Goal: Task Accomplishment & Management: Use online tool/utility

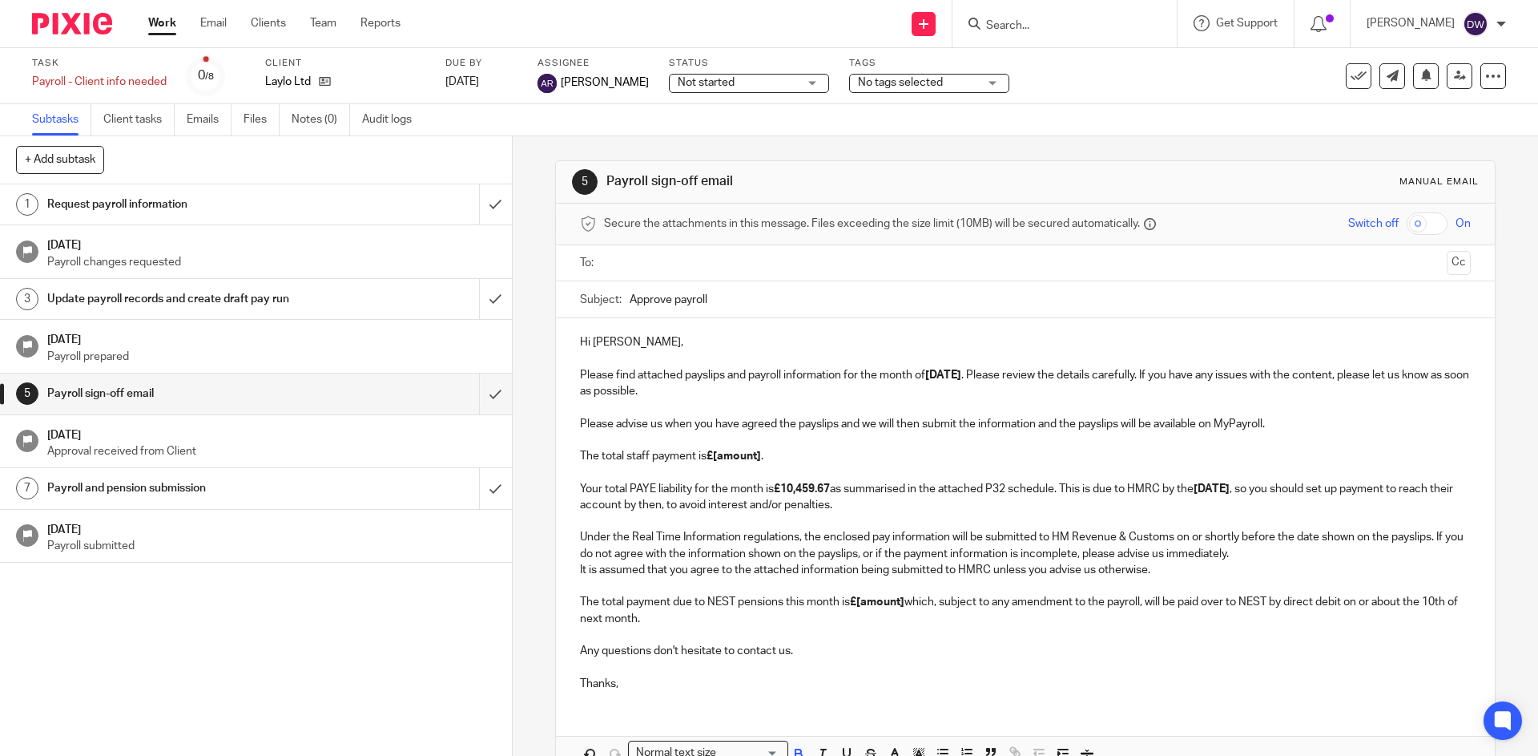
scroll to position [91, 0]
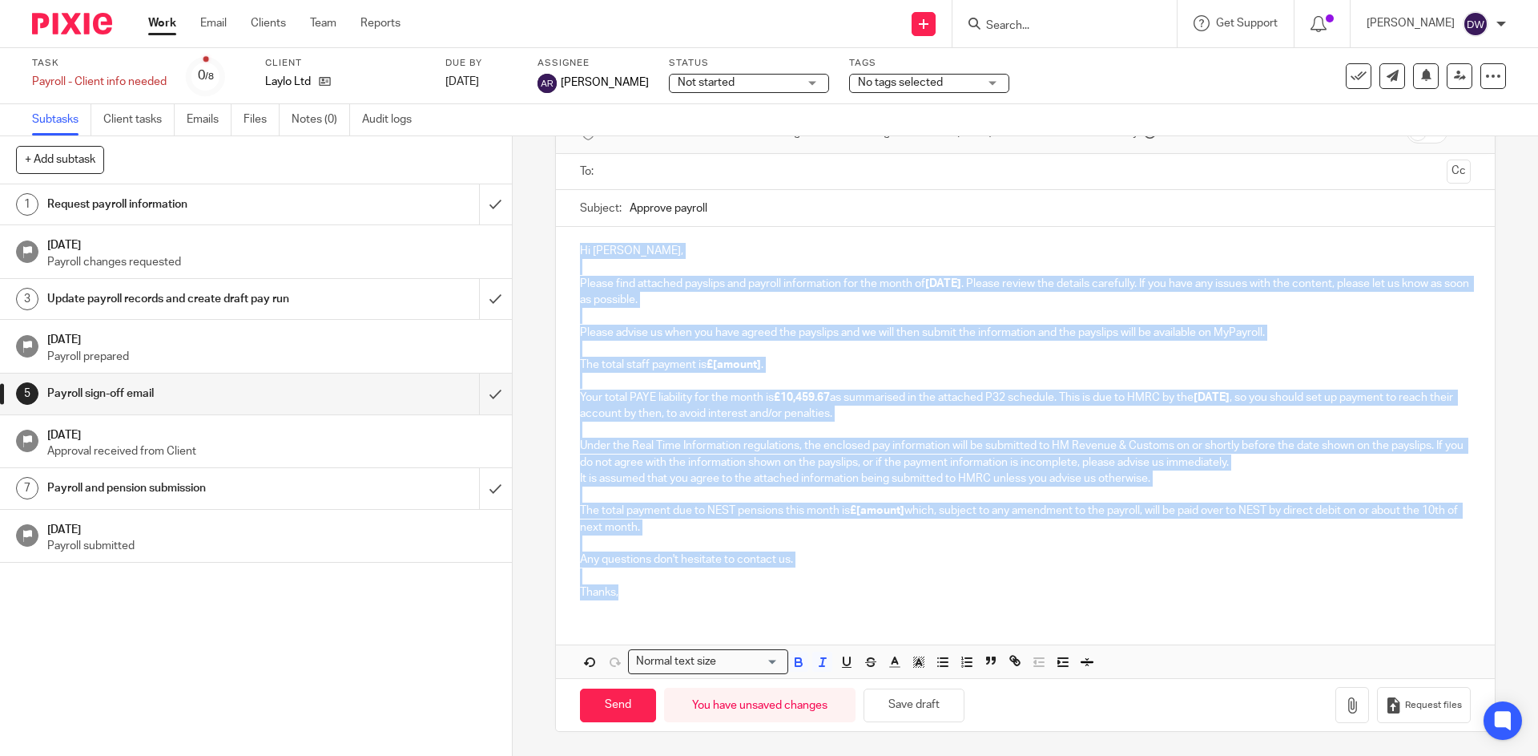
drag, startPoint x: 571, startPoint y: 245, endPoint x: 665, endPoint y: 606, distance: 372.5
click at [665, 606] on div "Hi [PERSON_NAME], Please find attached payslips and payroll information for the…" at bounding box center [1025, 419] width 938 height 385
copy div "Lo Ipsumdolo, Sitame cons adipisci elitsedd eiu tempori utlaboreetd mag ali eni…"
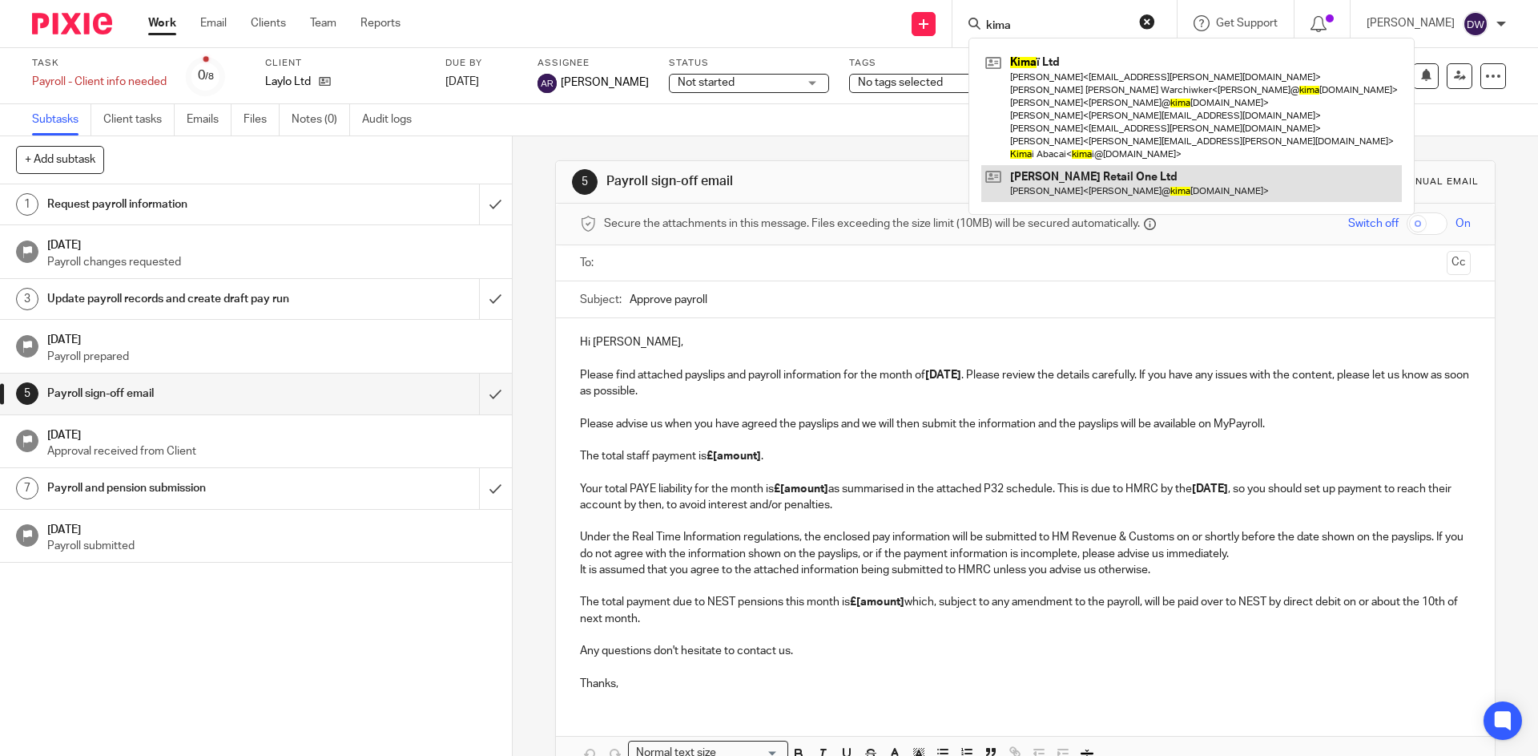
type input "kima"
click at [1100, 173] on link at bounding box center [1191, 183] width 421 height 37
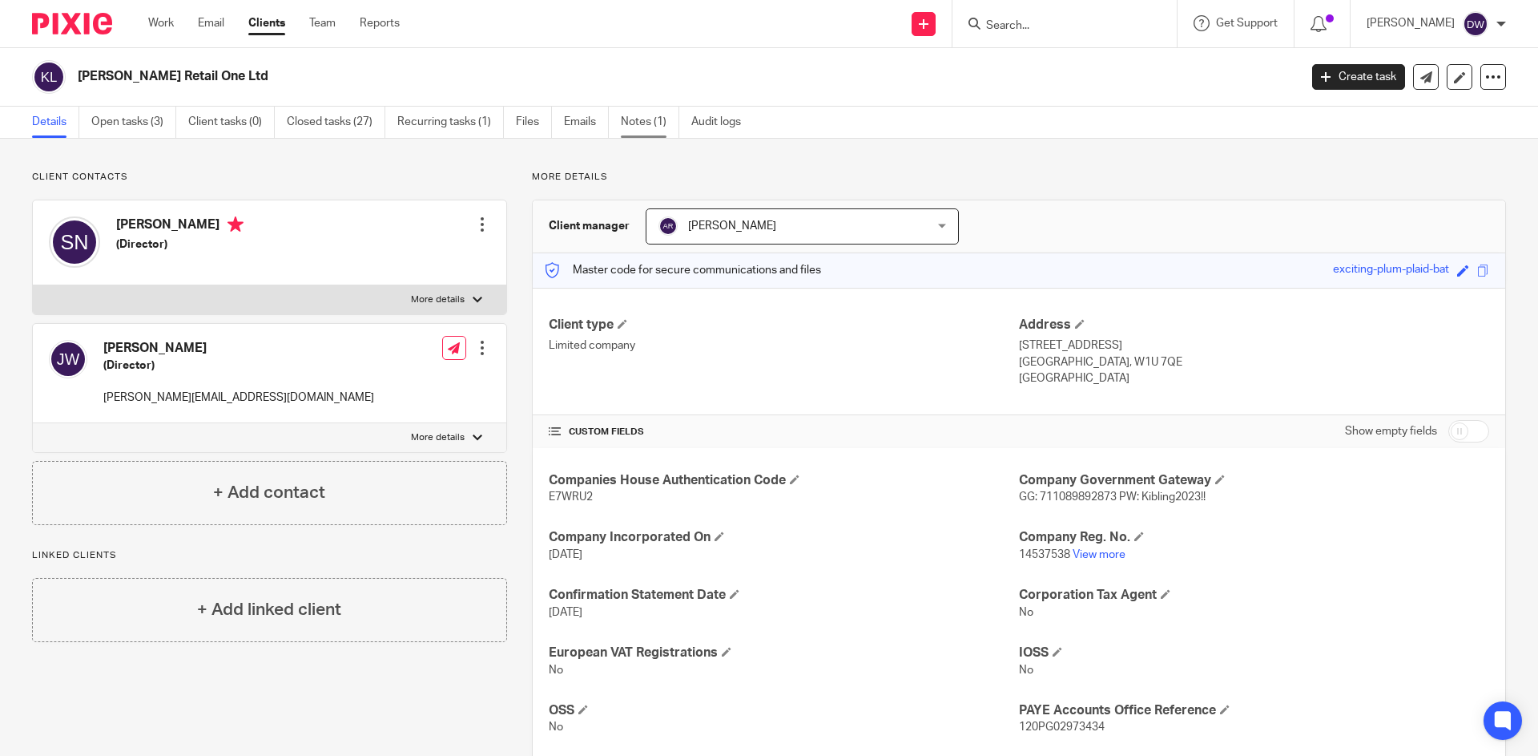
click at [663, 122] on link "Notes (1)" at bounding box center [650, 122] width 58 height 31
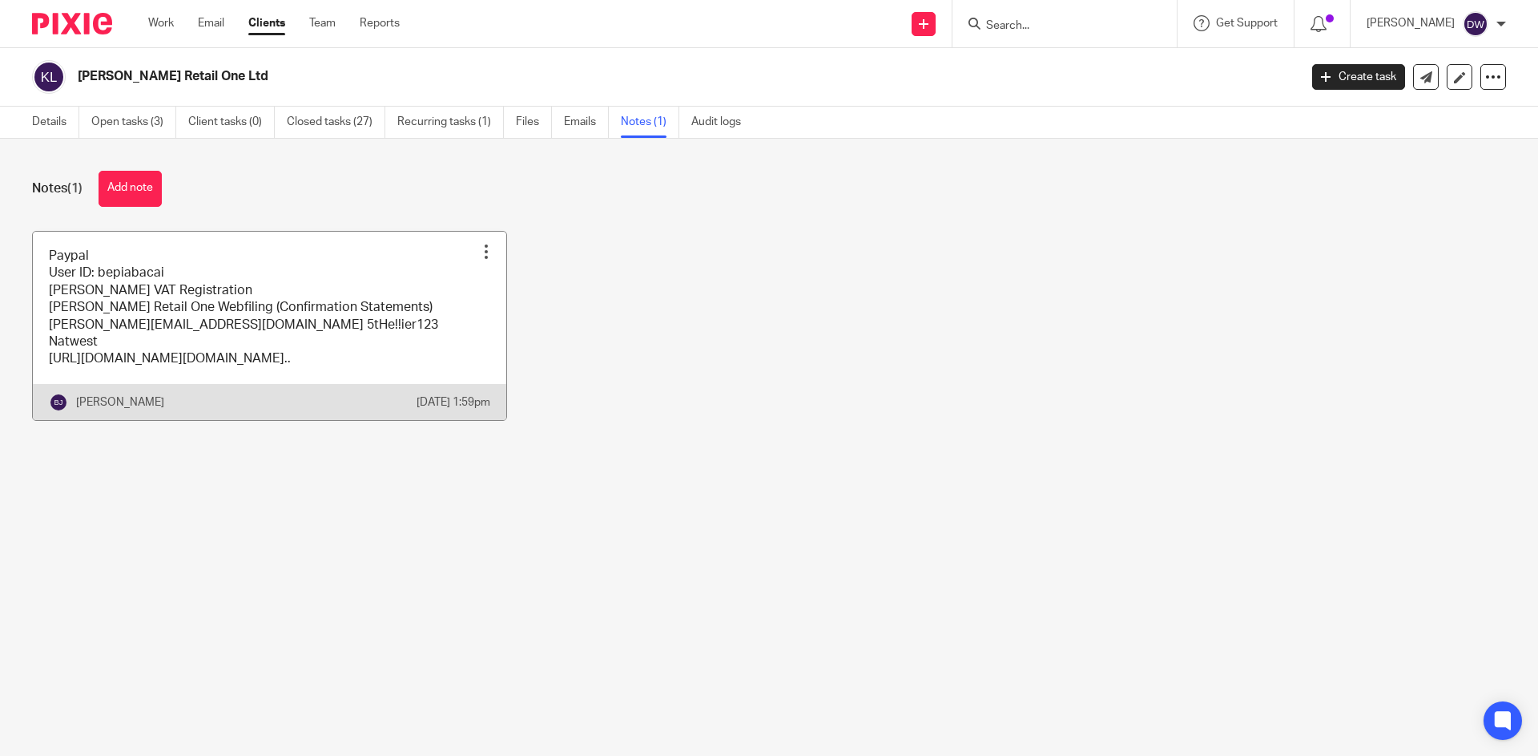
click at [266, 304] on link at bounding box center [270, 326] width 474 height 188
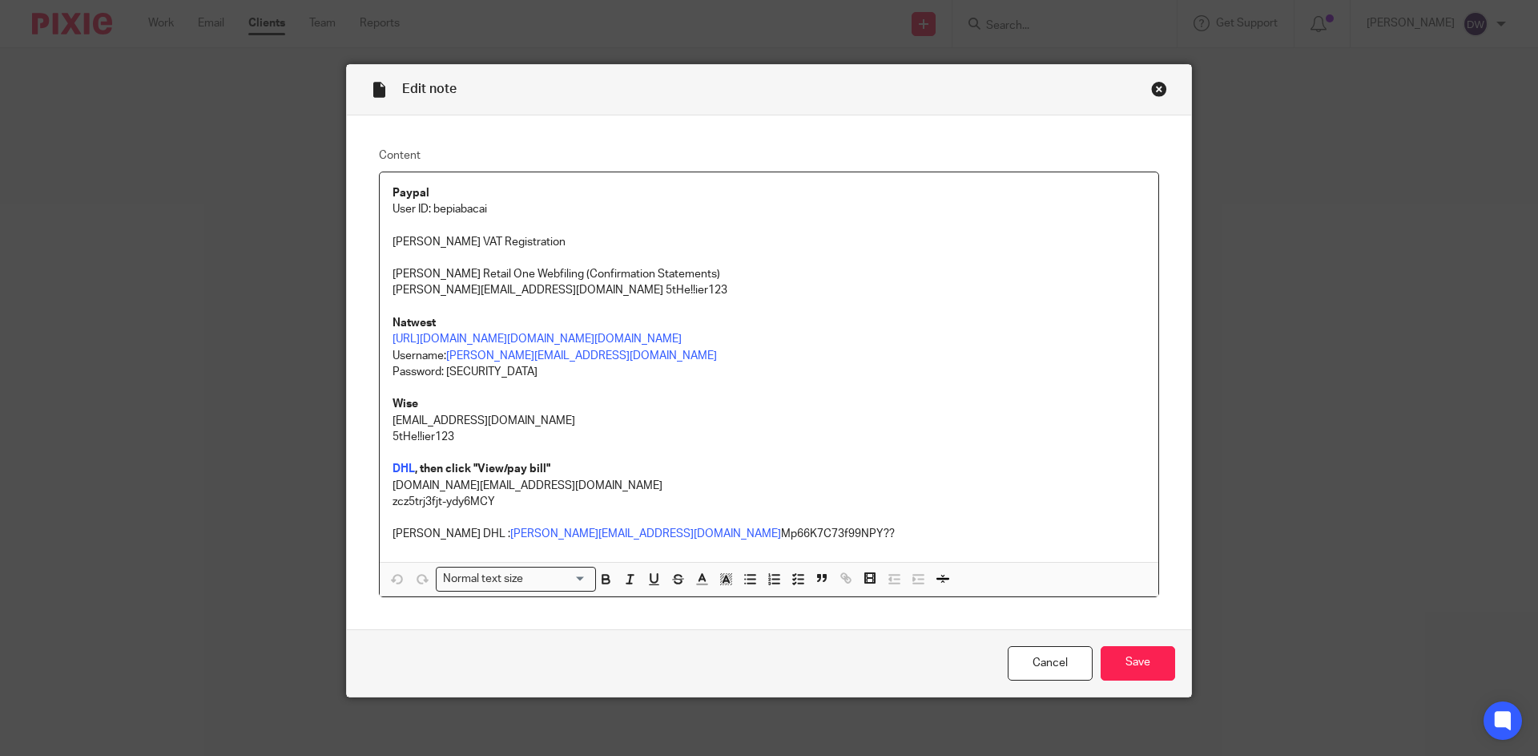
click at [465, 200] on p "Paypal" at bounding box center [769, 193] width 753 height 16
click at [452, 206] on p "User ID: bepiabacai" at bounding box center [769, 209] width 753 height 16
copy p "bepiabacai"
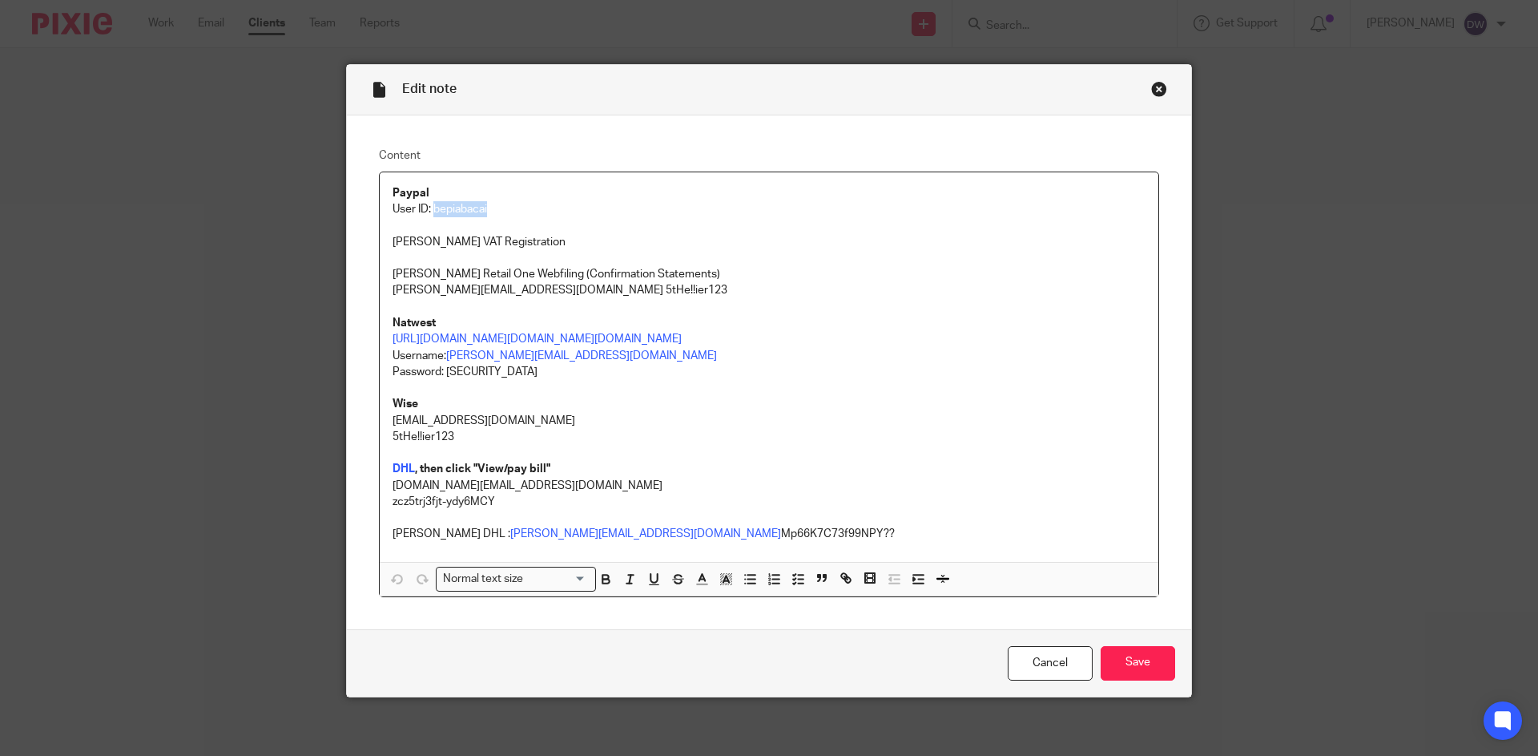
click at [433, 209] on p "User ID: bepiabacai" at bounding box center [769, 209] width 753 height 16
click at [432, 205] on p "User ID: bepiabacai" at bounding box center [769, 209] width 753 height 16
drag, startPoint x: 428, startPoint y: 207, endPoint x: 574, endPoint y: 203, distance: 145.9
click at [574, 203] on p "User ID: bepiabacai" at bounding box center [769, 209] width 753 height 16
copy p "bepiabacai"
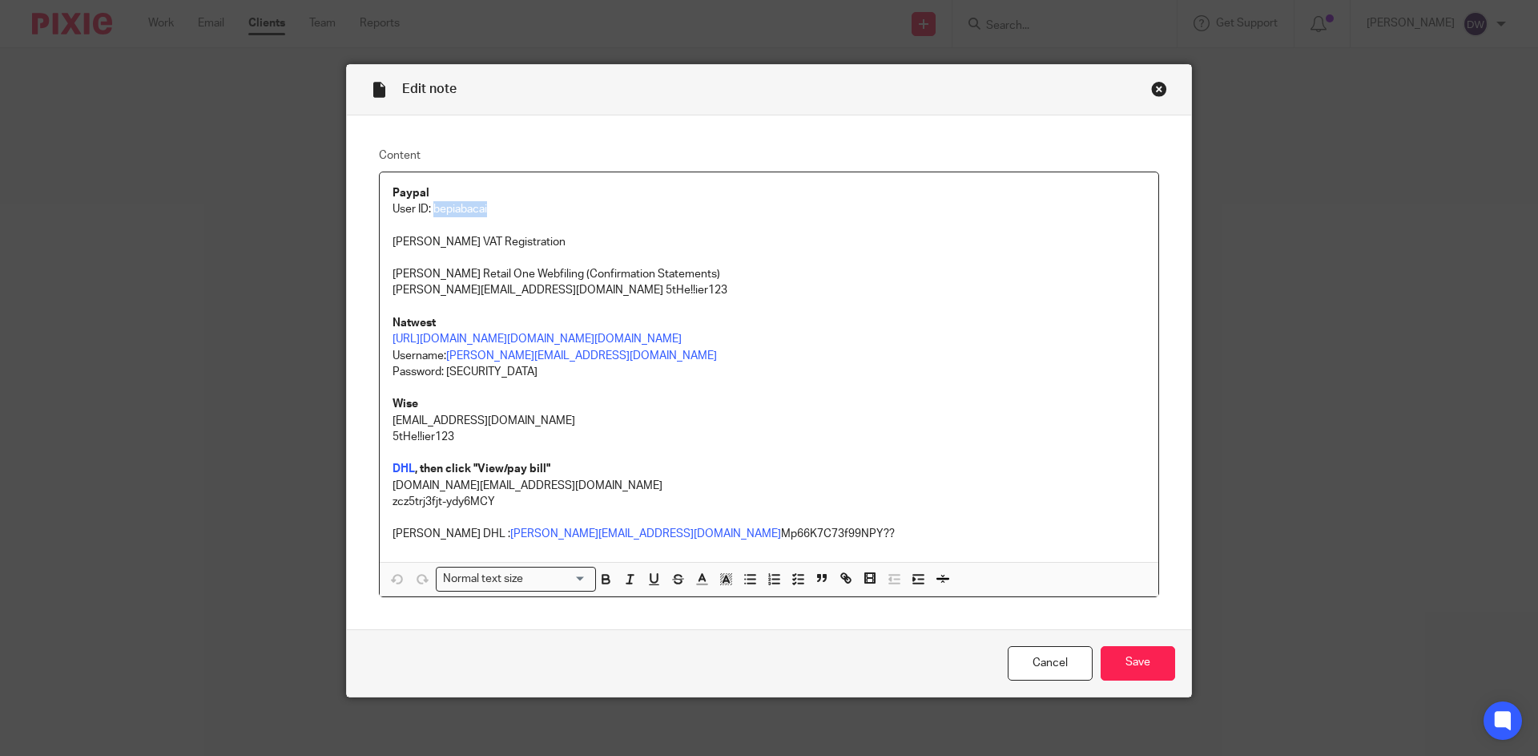
click at [1151, 91] on div "Close this dialog window" at bounding box center [1159, 89] width 16 height 16
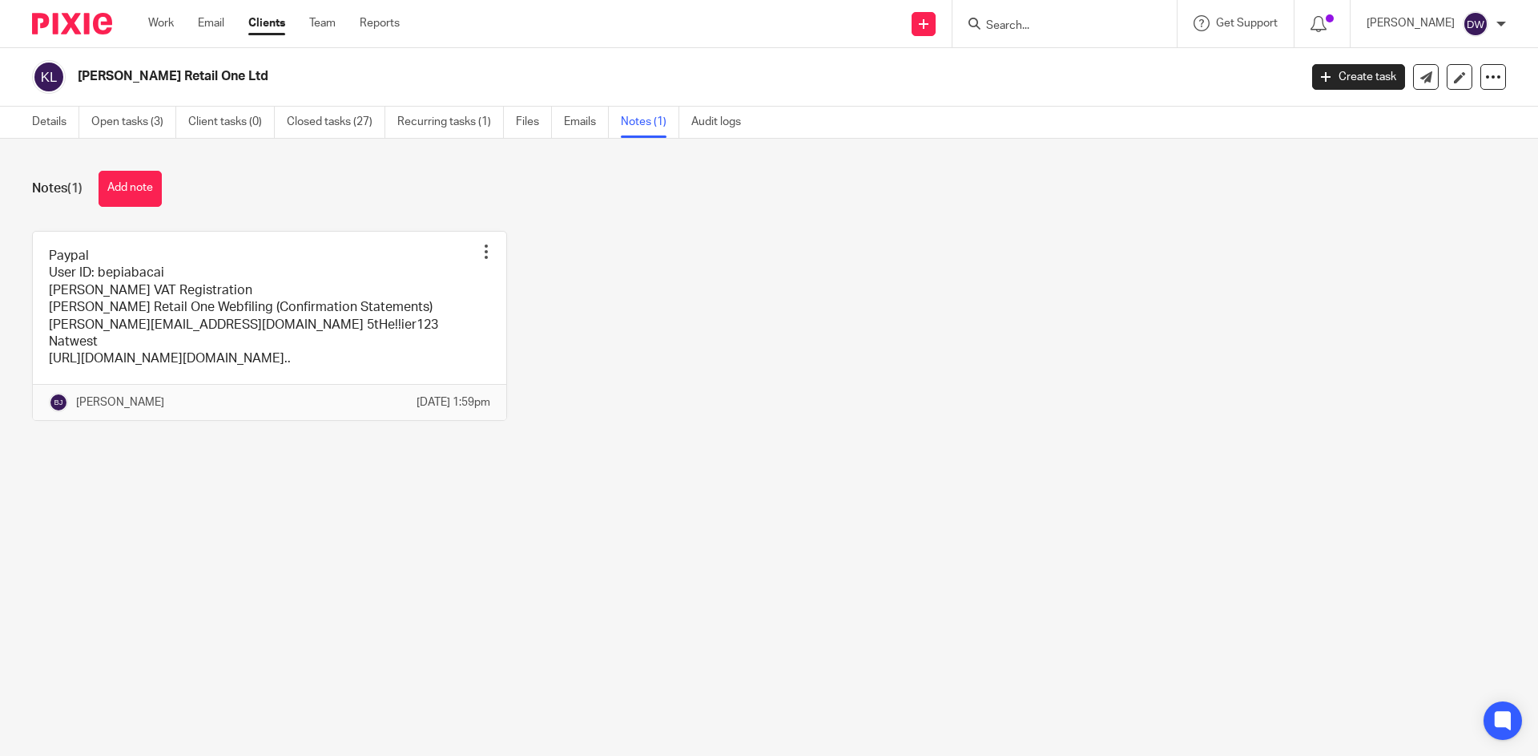
click at [1058, 16] on form at bounding box center [1070, 24] width 171 height 20
click at [1042, 26] on input "Search" at bounding box center [1057, 26] width 144 height 14
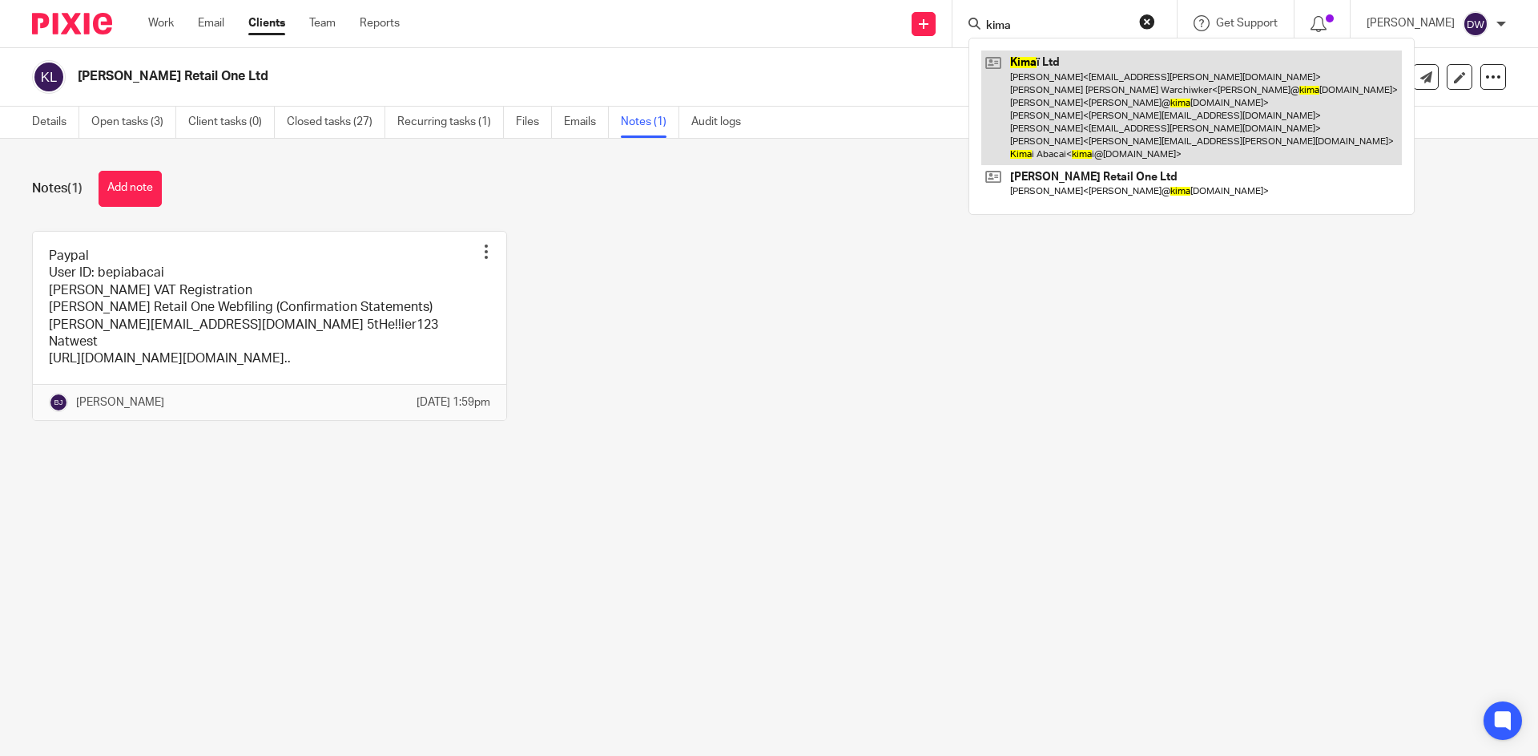
type input "kima"
click at [1090, 80] on link at bounding box center [1191, 107] width 421 height 115
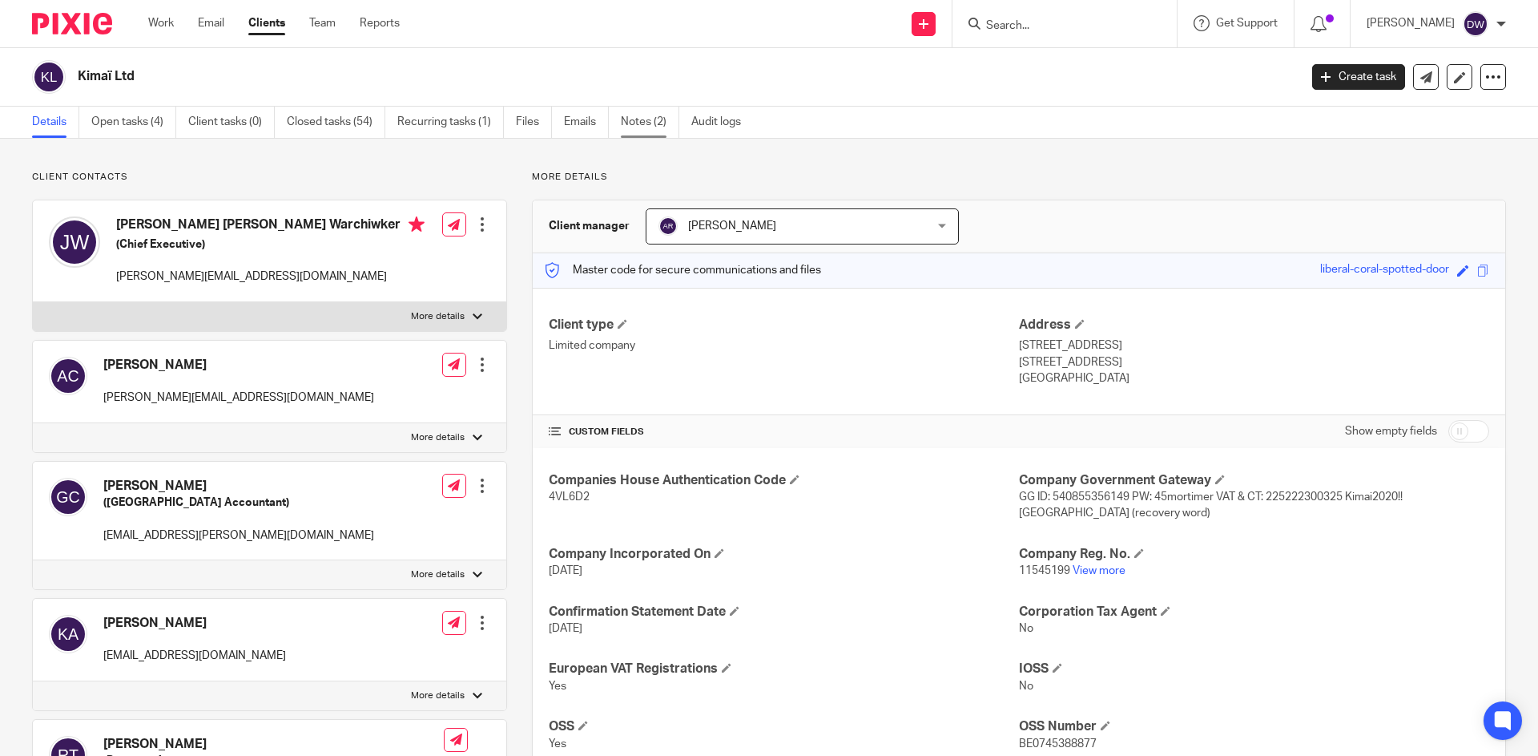
click at [667, 121] on link "Notes (2)" at bounding box center [650, 122] width 58 height 31
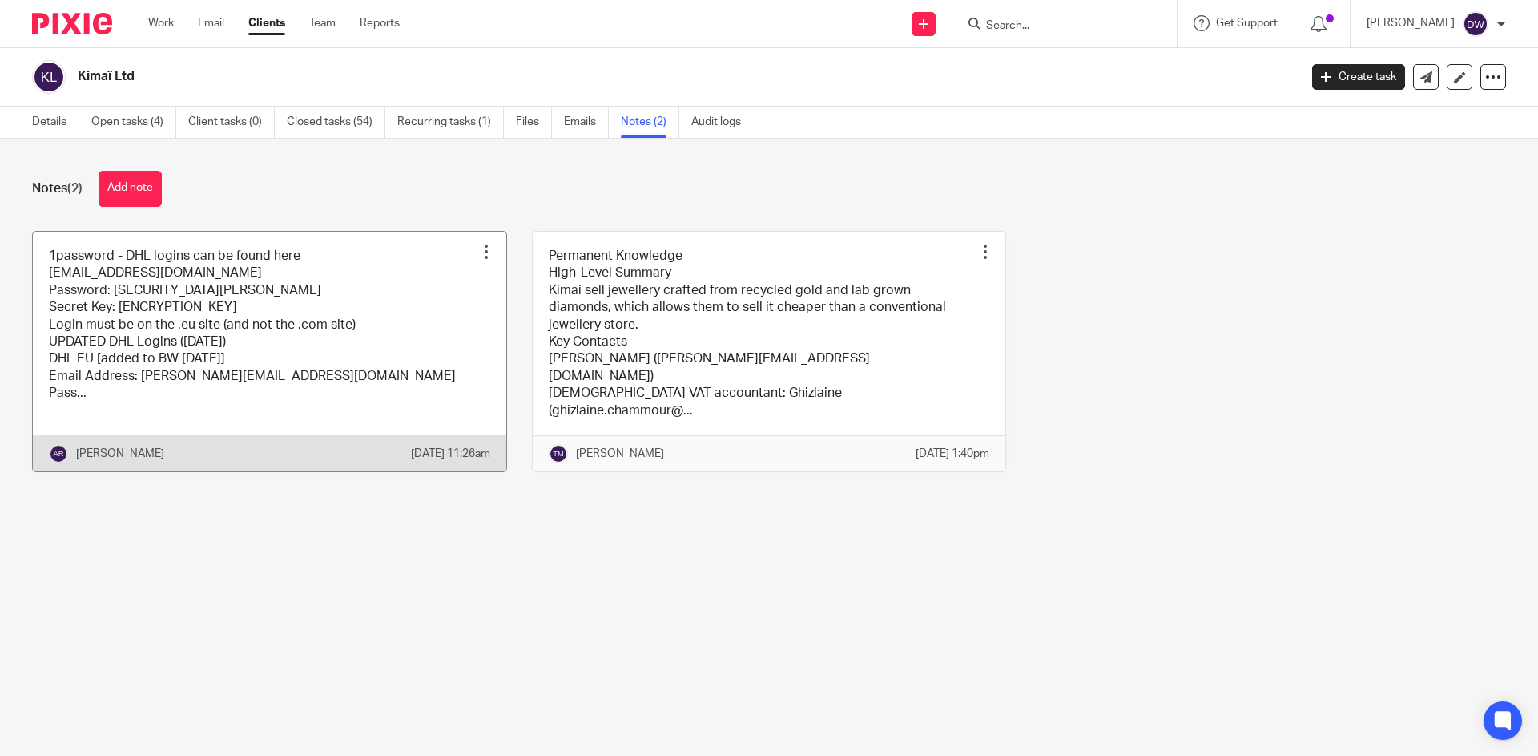
click at [299, 349] on link at bounding box center [270, 352] width 474 height 240
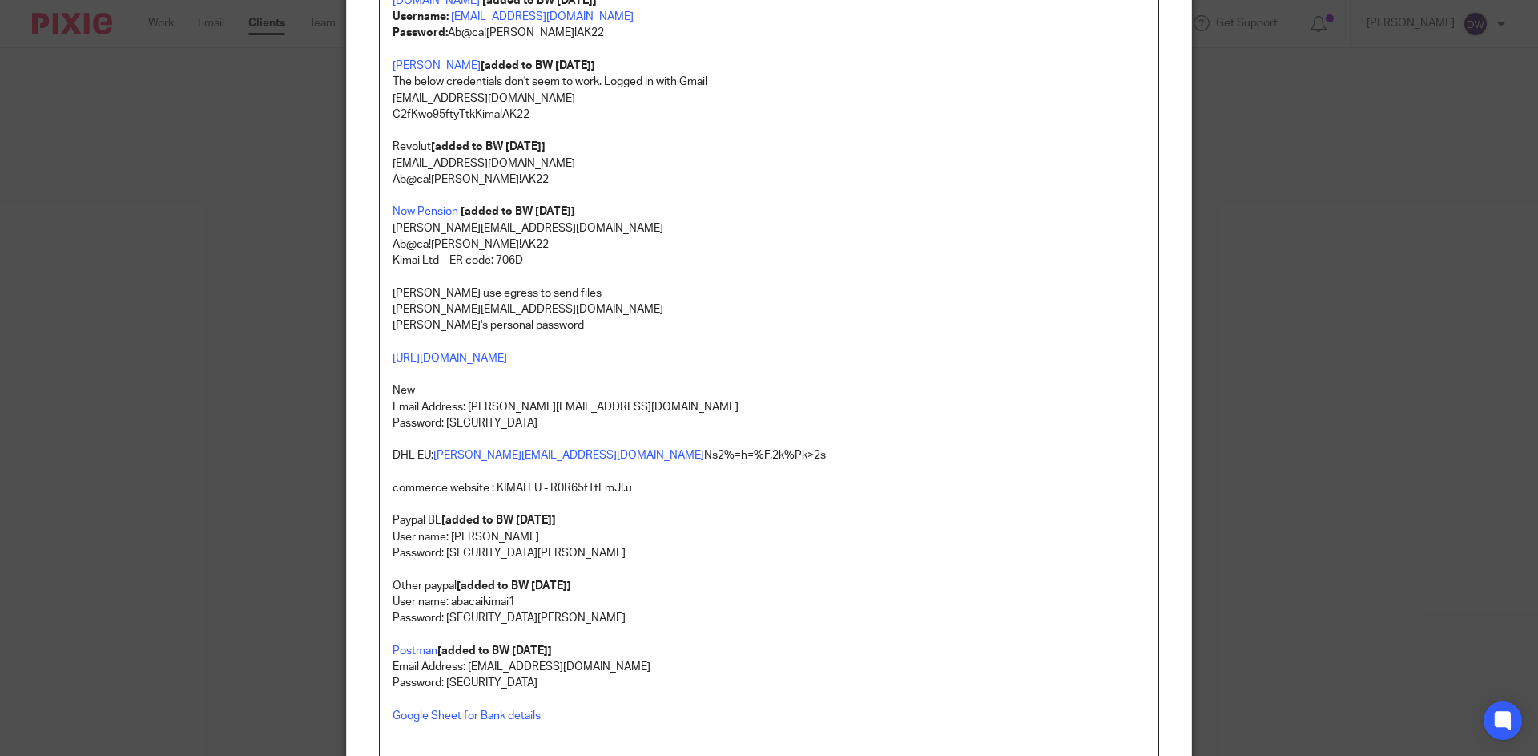
scroll to position [1602, 0]
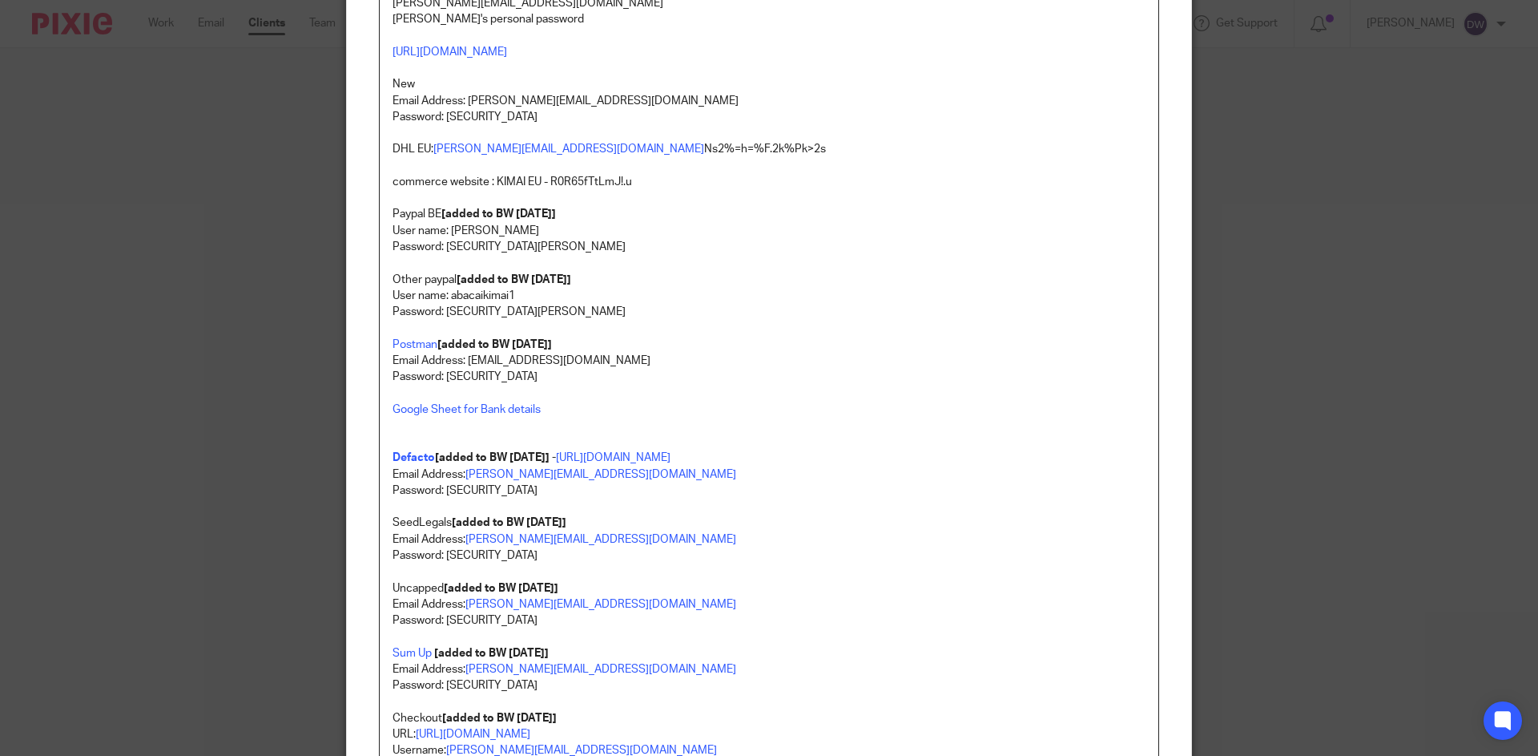
click at [854, 457] on p "Google Sheet for Bank details Defacto [added to BW 6/8/2025] - https://www.getd…" at bounding box center [769, 433] width 753 height 65
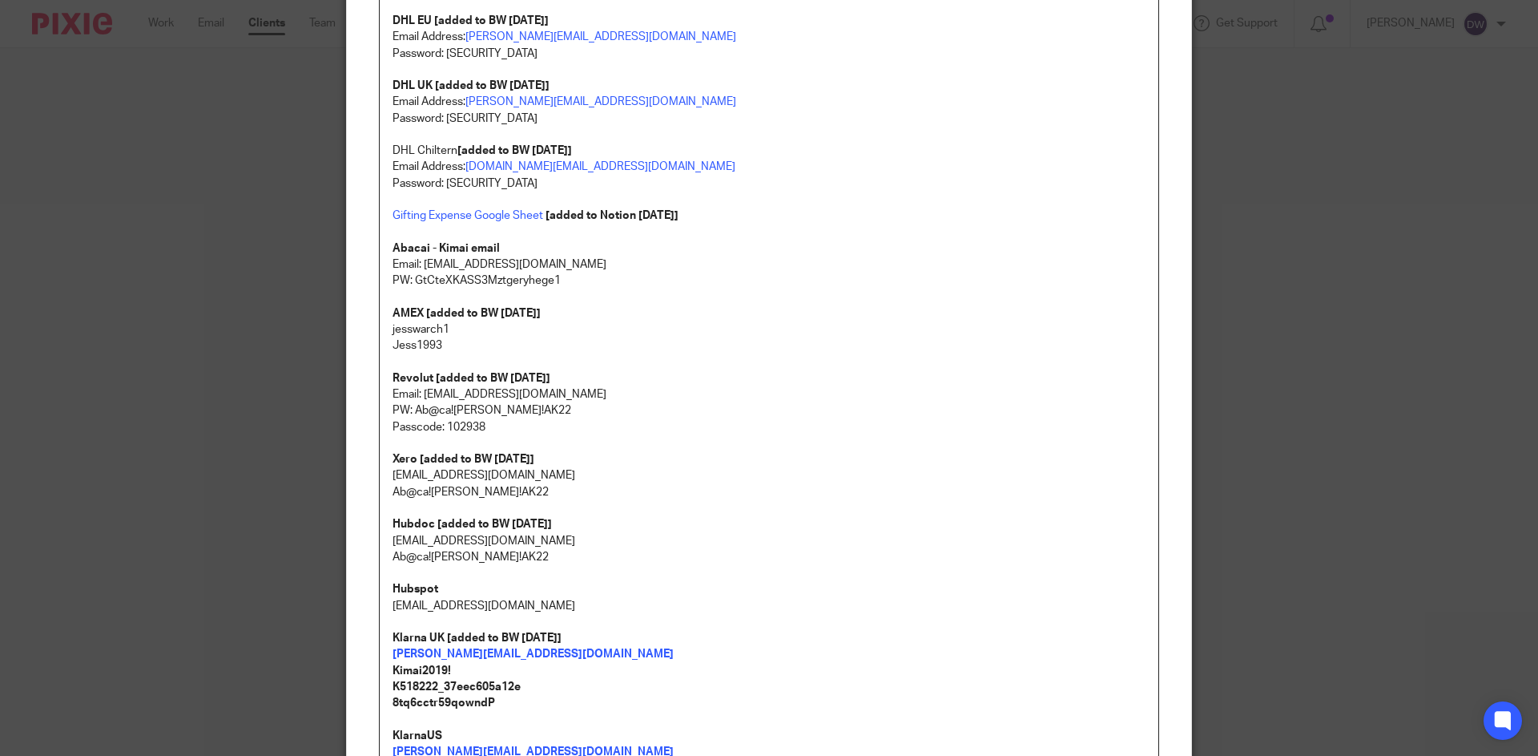
scroll to position [0, 0]
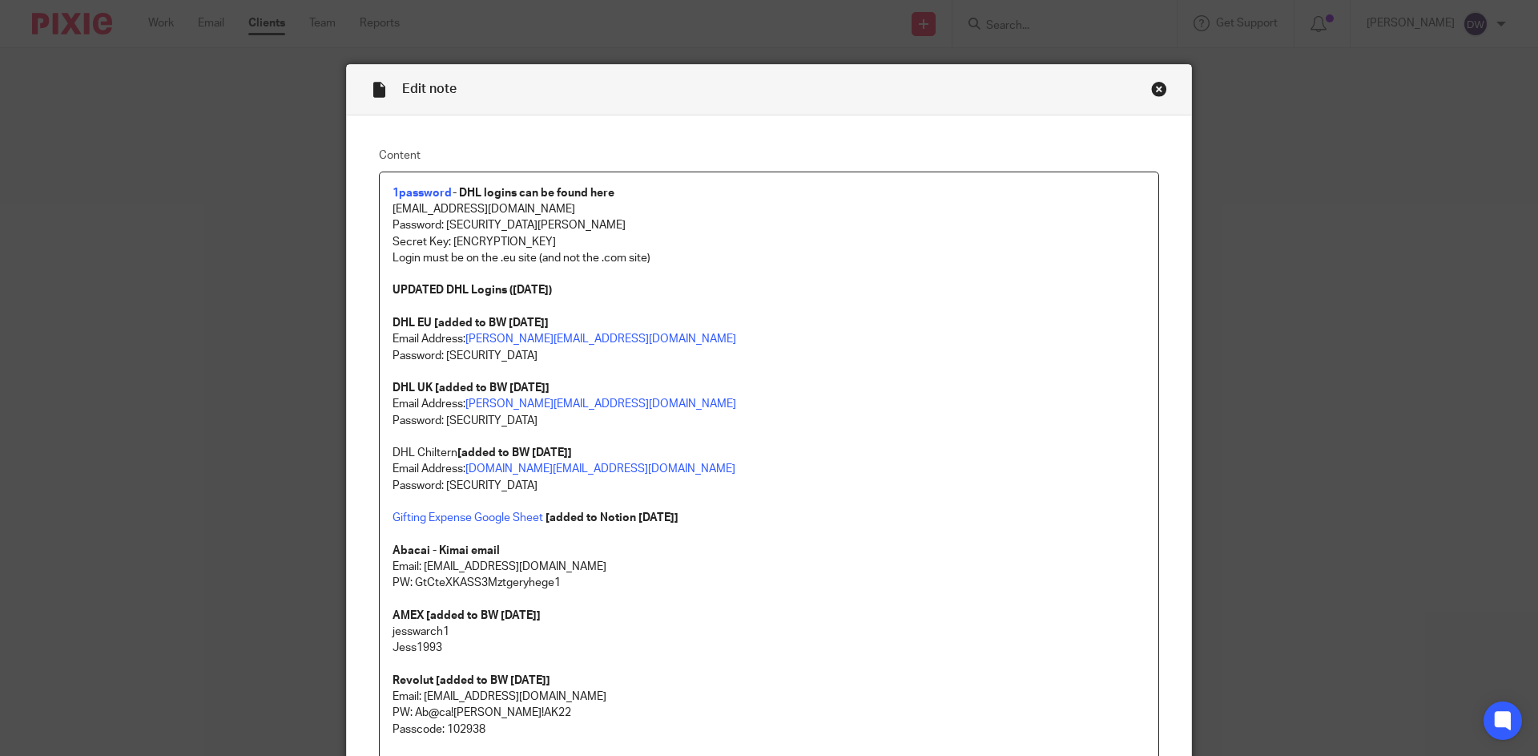
click at [1156, 90] on div "Close this dialog window" at bounding box center [1159, 89] width 16 height 16
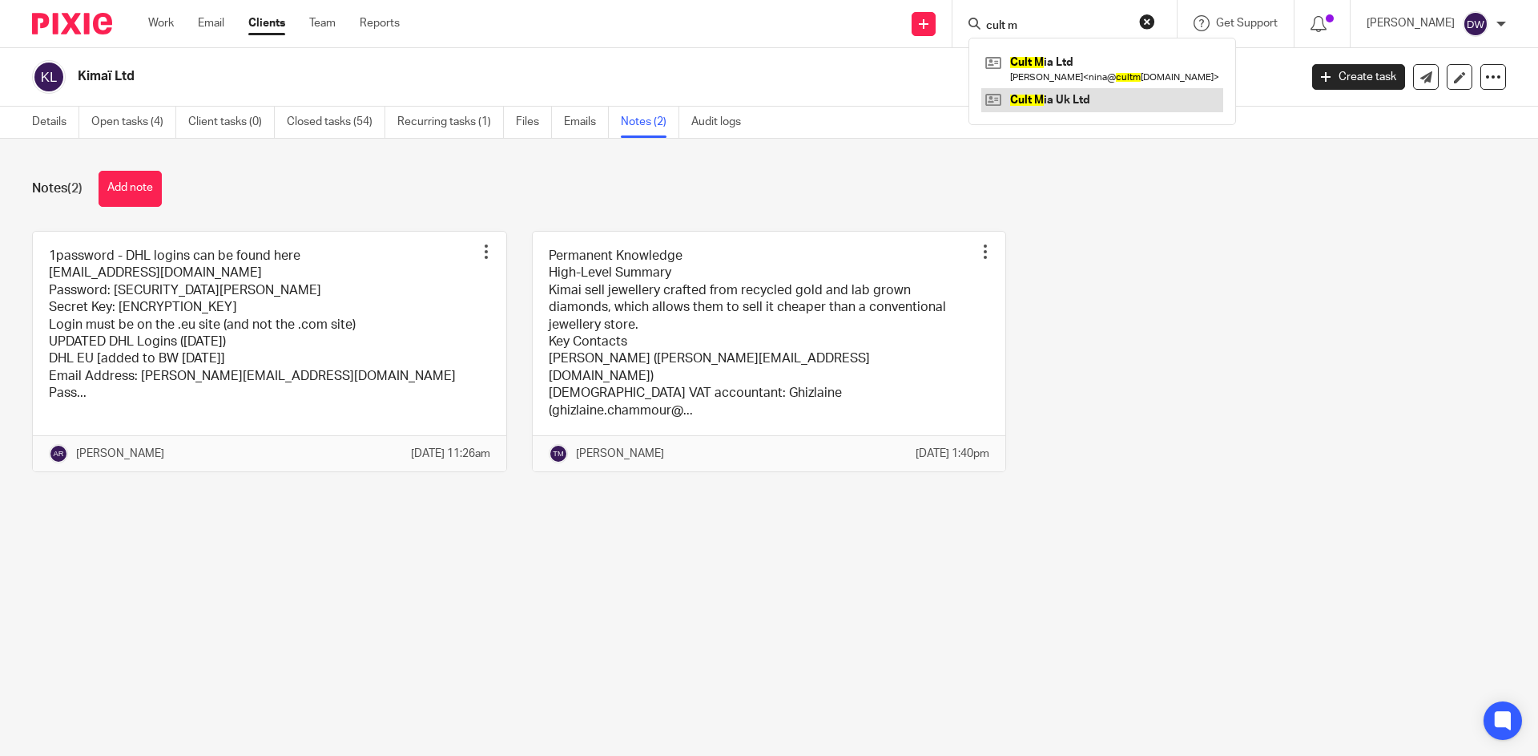
type input "cult m"
click at [1067, 103] on link at bounding box center [1102, 100] width 242 height 24
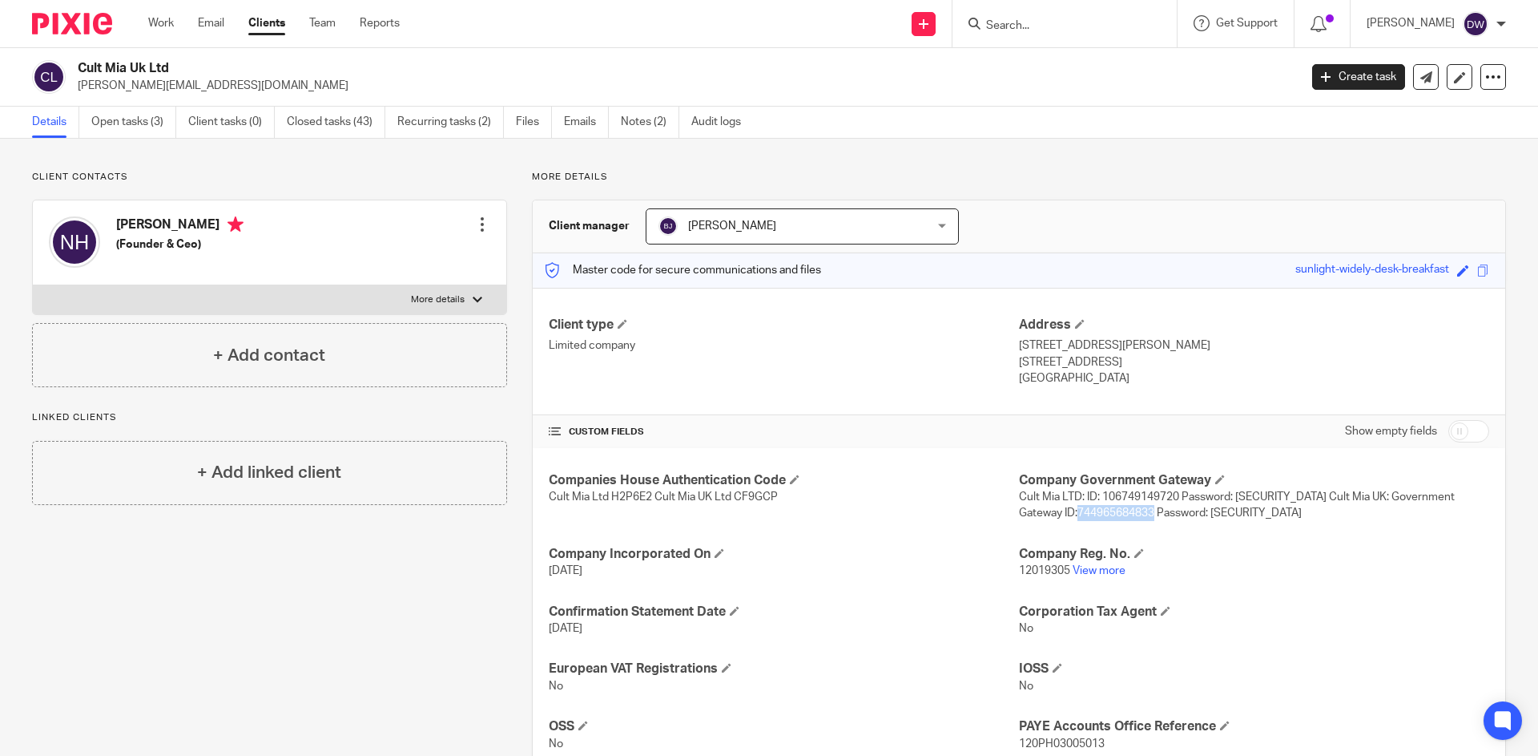
drag, startPoint x: 1072, startPoint y: 513, endPoint x: 1149, endPoint y: 513, distance: 76.9
click at [1149, 513] on span "Cult Mia LTD: ID: 106749149720 Password: [SECURITY_DATA] Cult Mia UK: Governmen…" at bounding box center [1237, 504] width 436 height 27
copy span "744965684833"
drag, startPoint x: 1206, startPoint y: 515, endPoint x: 1356, endPoint y: 517, distance: 149.8
click at [1356, 517] on p "Cult Mia LTD: ID: 106749149720 Password: [SECURITY_DATA] Cult Mia UK: Governmen…" at bounding box center [1254, 505] width 470 height 33
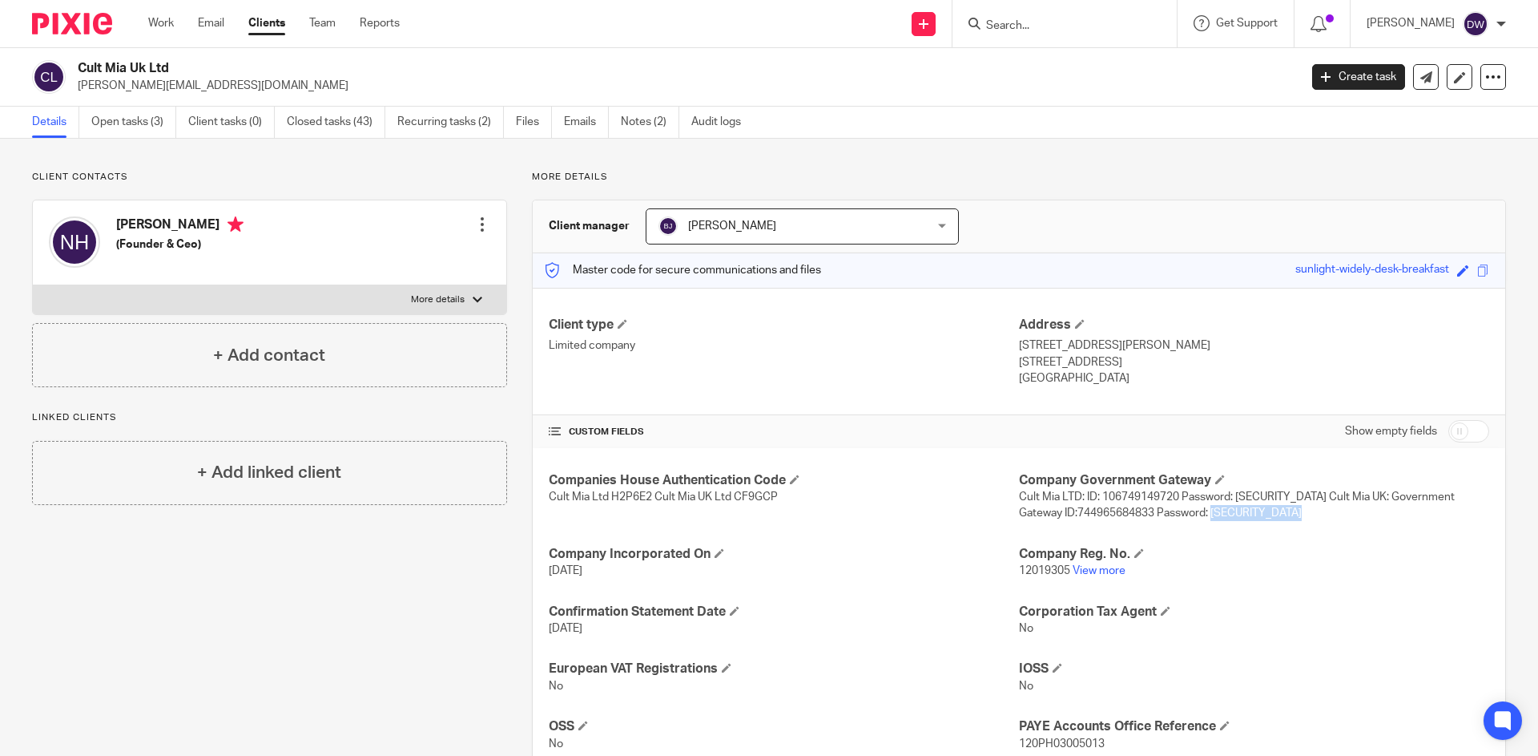
copy span "m&6N38gM4%&x.b&"
click at [128, 107] on link "Open tasks (3)" at bounding box center [133, 122] width 85 height 31
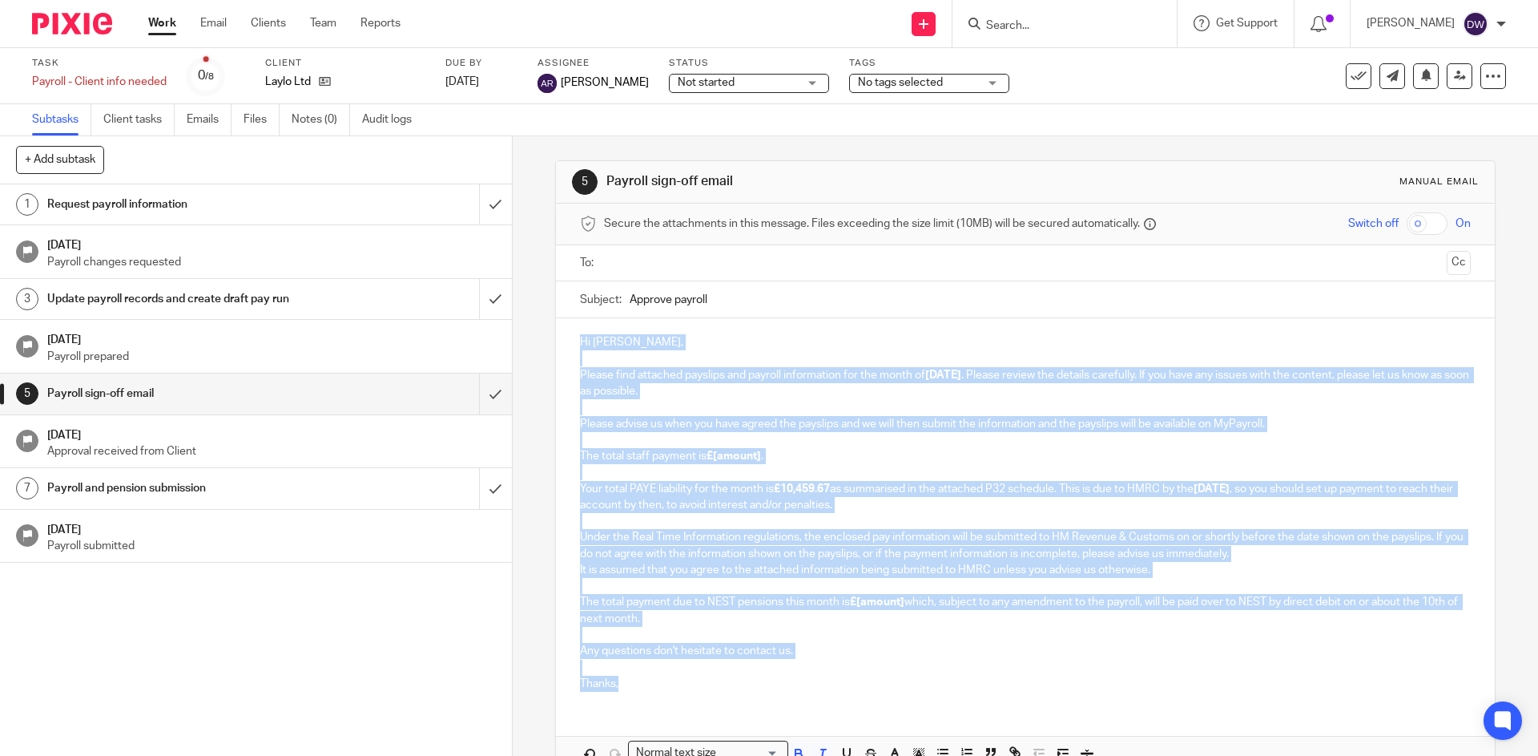
scroll to position [91, 0]
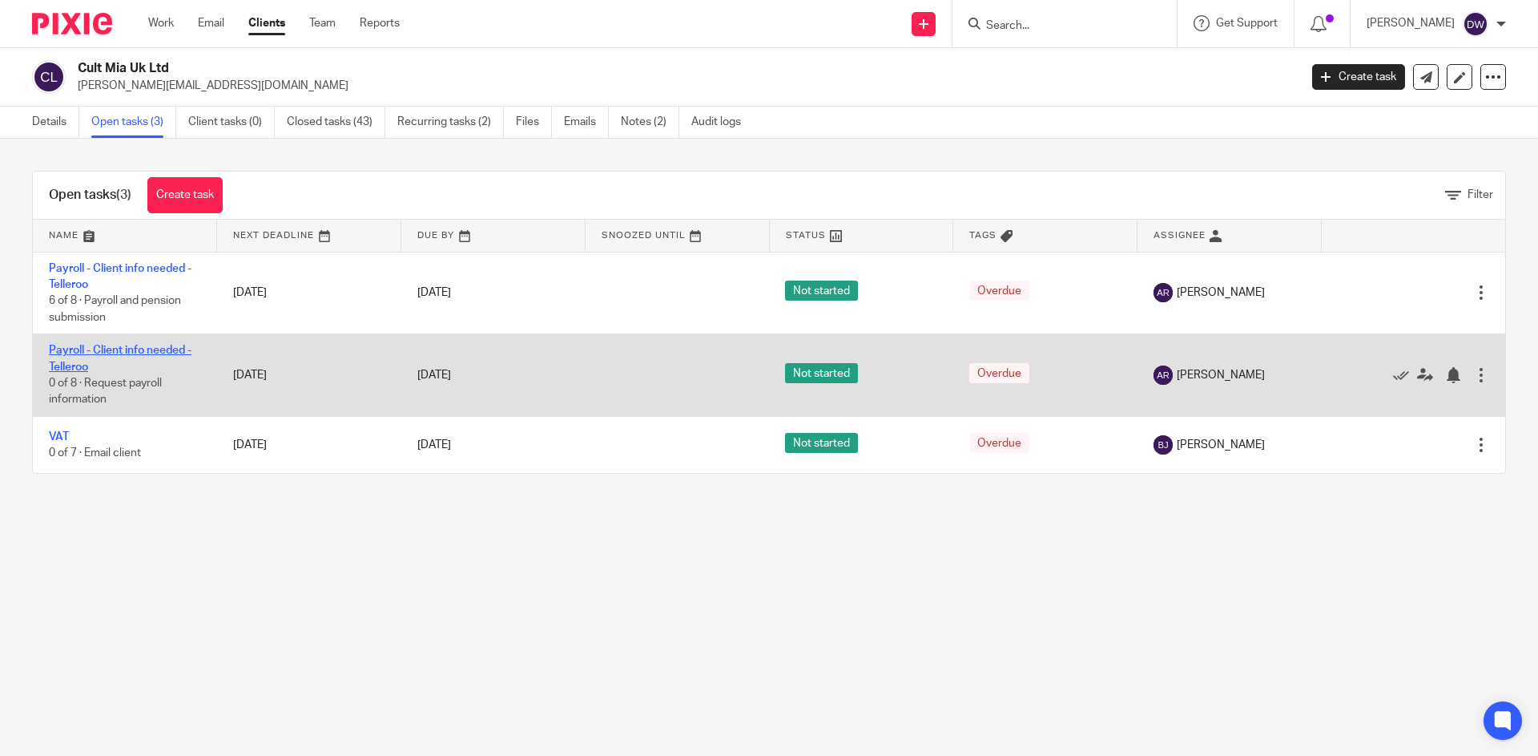
click at [138, 353] on link "Payroll - Client info needed - Telleroo" at bounding box center [120, 358] width 143 height 27
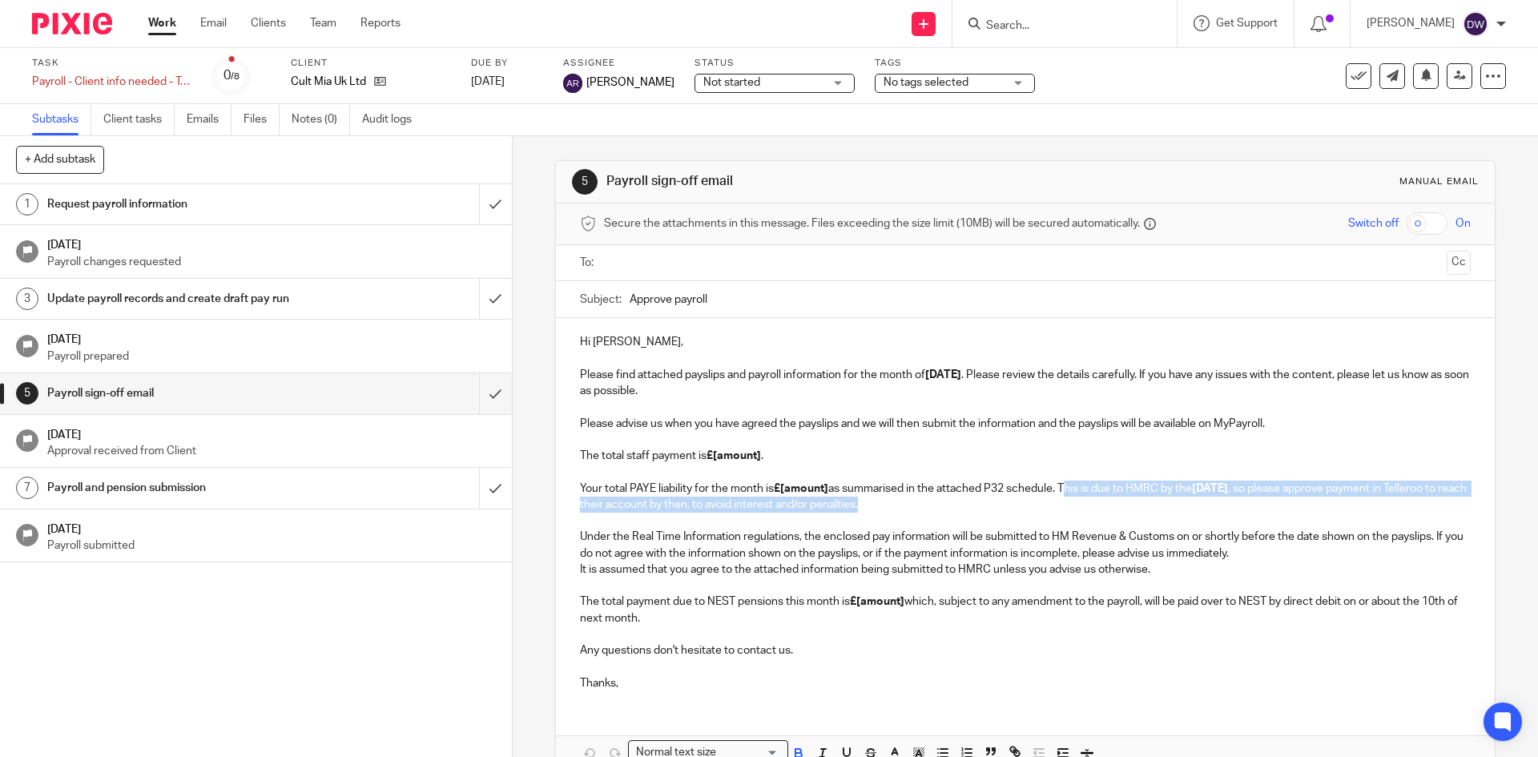
drag, startPoint x: 1060, startPoint y: 486, endPoint x: 1082, endPoint y: 505, distance: 29.0
click at [1082, 505] on p "Please advise us when you have agreed the payslips and we will then submit the …" at bounding box center [1025, 465] width 890 height 98
copy p "This is due to HMRC by the [DATE] , so please approve payment in Telleroo to re…"
click at [1203, 578] on p "It is assumed that you agree to the attached information being submitted to HMR…" at bounding box center [1025, 594] width 890 height 65
